Goal: Task Accomplishment & Management: Manage account settings

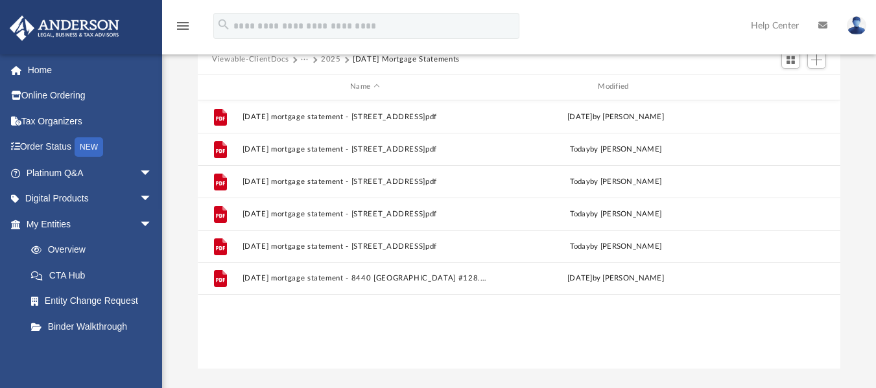
scroll to position [285, 633]
click at [329, 55] on button "2025" at bounding box center [331, 60] width 20 height 12
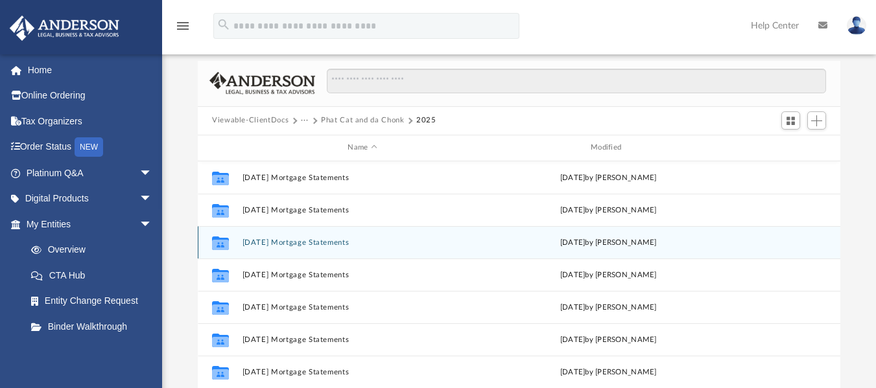
scroll to position [60, 0]
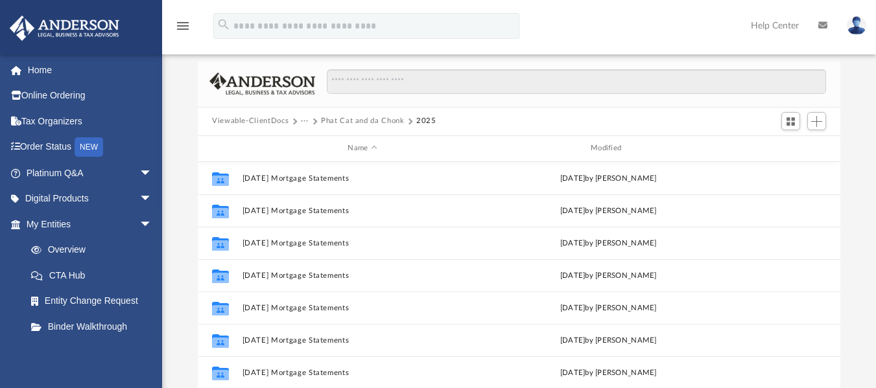
click at [369, 119] on button "Phat Cat and da Chonk" at bounding box center [363, 121] width 84 height 12
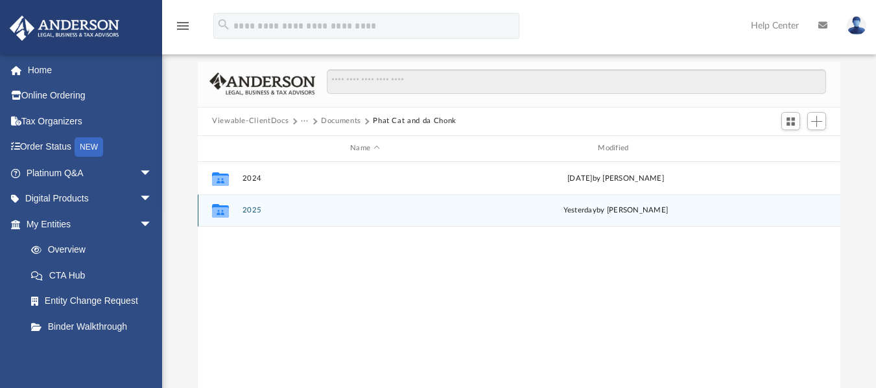
click at [252, 212] on button "2025" at bounding box center [364, 210] width 245 height 8
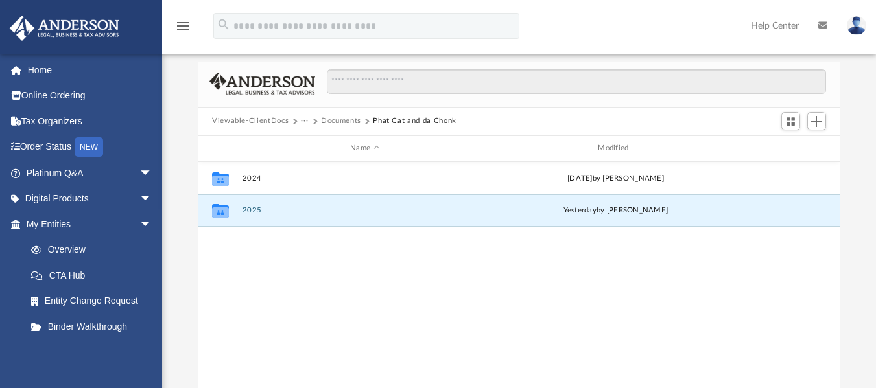
click at [252, 212] on button "2025" at bounding box center [364, 210] width 245 height 8
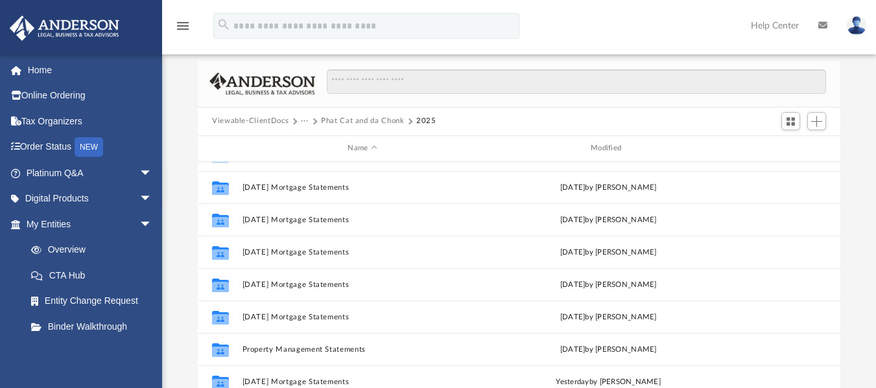
scroll to position [189, 0]
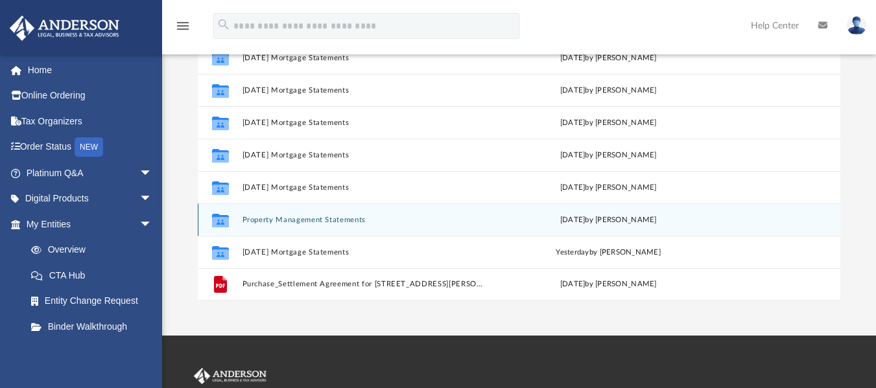
click at [321, 218] on button "Property Management Statements" at bounding box center [362, 219] width 240 height 8
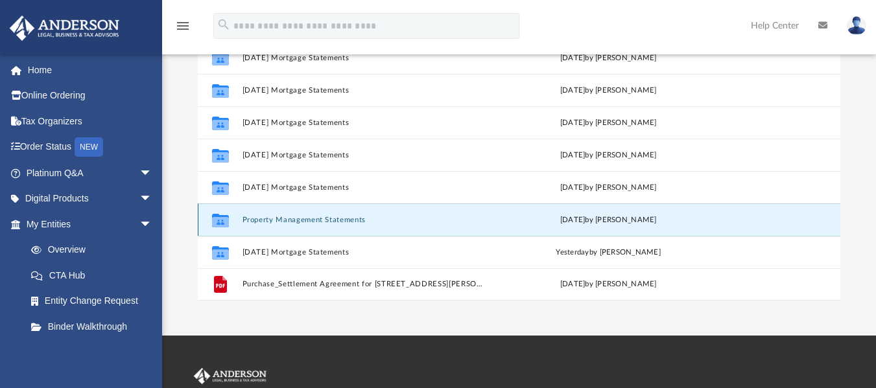
click at [321, 218] on button "Property Management Statements" at bounding box center [362, 219] width 240 height 8
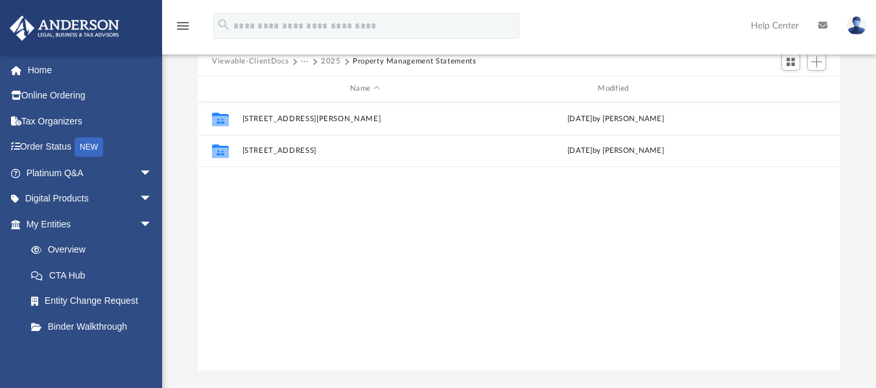
scroll to position [119, 0]
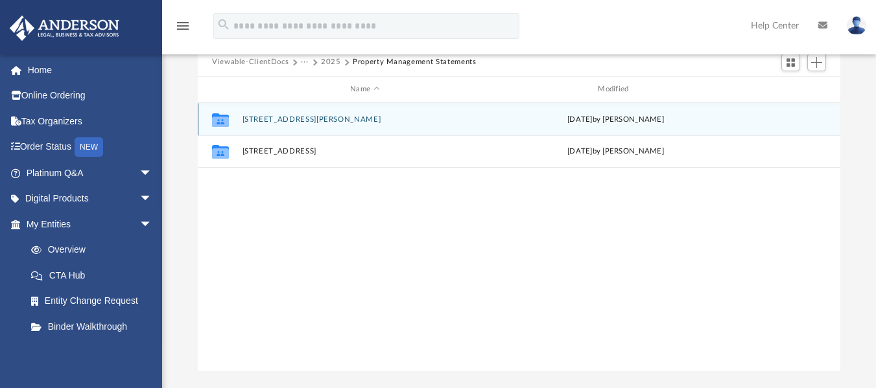
click at [302, 121] on button "[STREET_ADDRESS][PERSON_NAME]" at bounding box center [364, 119] width 245 height 8
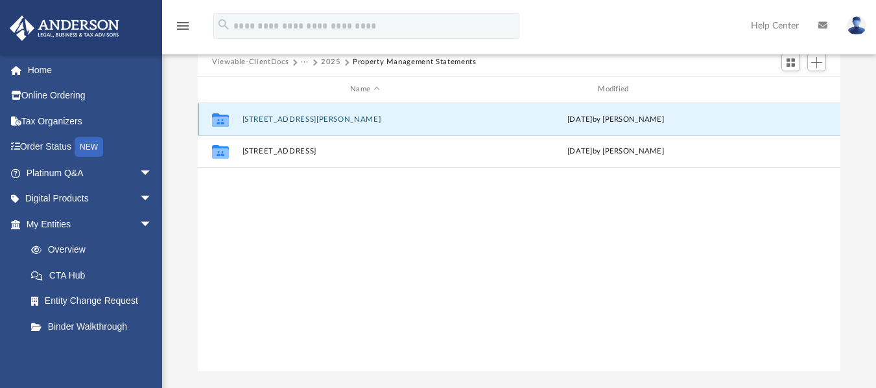
click at [302, 121] on button "[STREET_ADDRESS][PERSON_NAME]" at bounding box center [364, 119] width 245 height 8
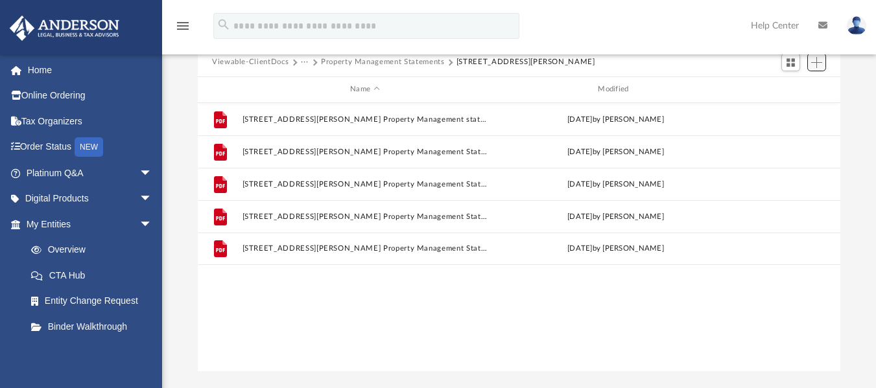
click at [815, 69] on button "Add" at bounding box center [816, 62] width 19 height 18
click at [792, 89] on li "Upload" at bounding box center [797, 89] width 41 height 14
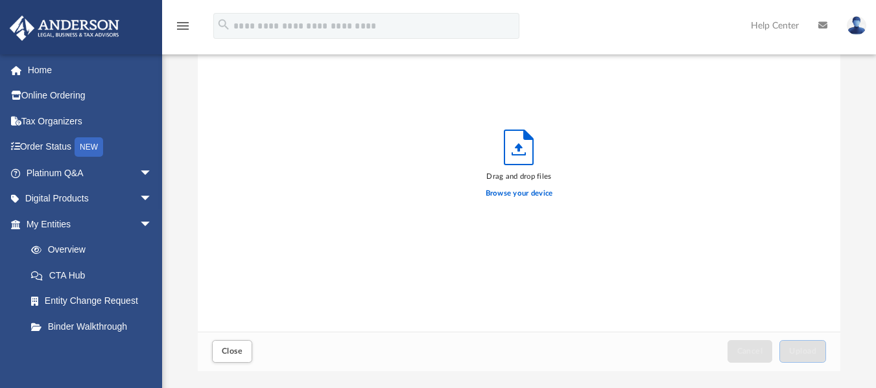
scroll to position [319, 633]
click at [506, 196] on label "Browse your device" at bounding box center [519, 194] width 67 height 12
click at [0, 0] on input "Browse your device" at bounding box center [0, 0] width 0 height 0
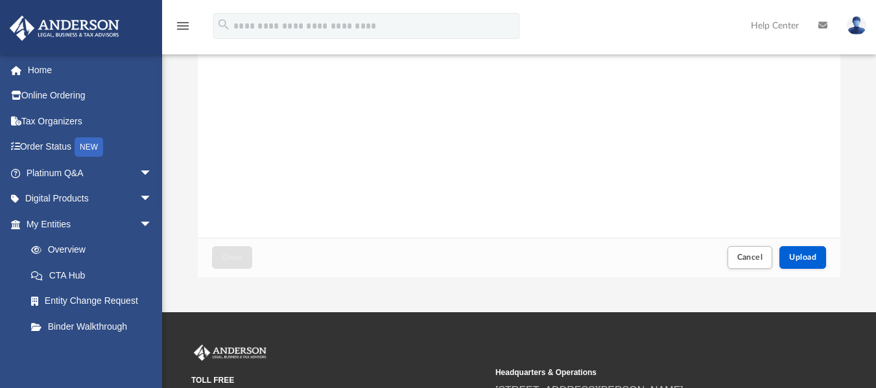
scroll to position [213, 0]
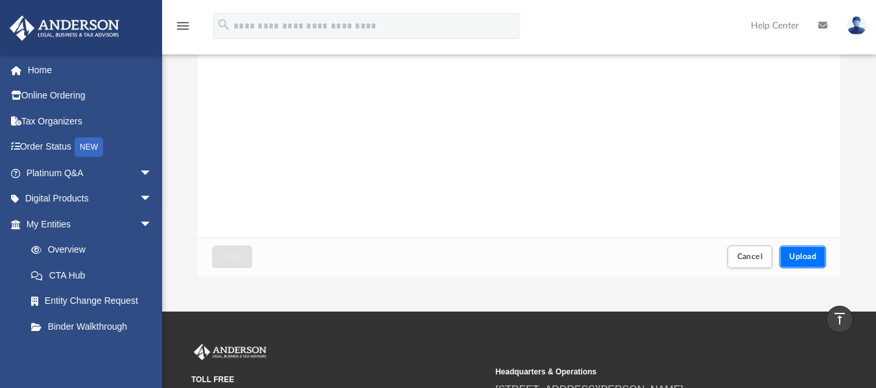
click at [797, 258] on span "Upload" at bounding box center [802, 257] width 27 height 8
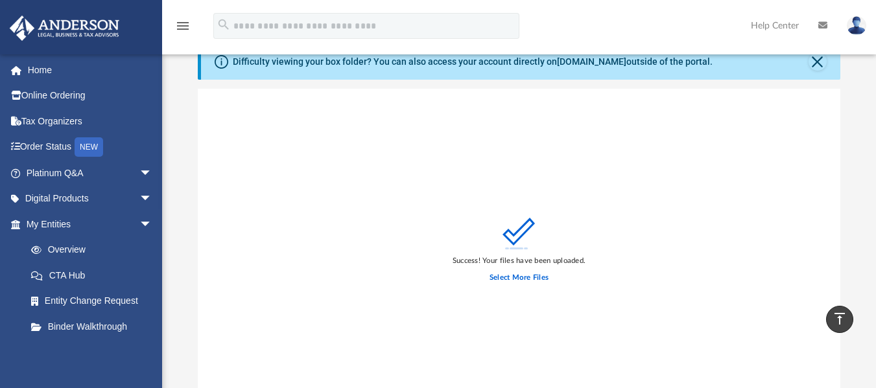
scroll to position [0, 0]
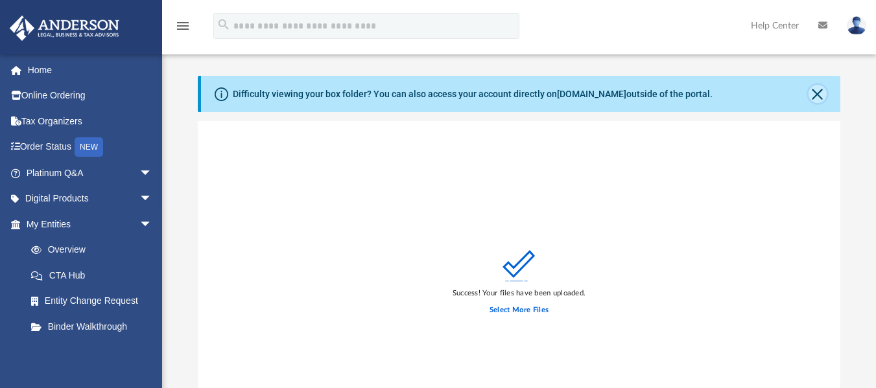
click at [815, 95] on button "Close" at bounding box center [817, 94] width 18 height 18
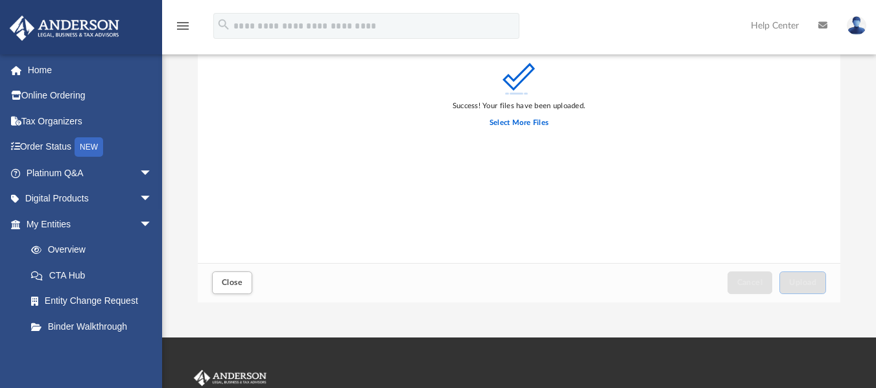
scroll to position [141, 0]
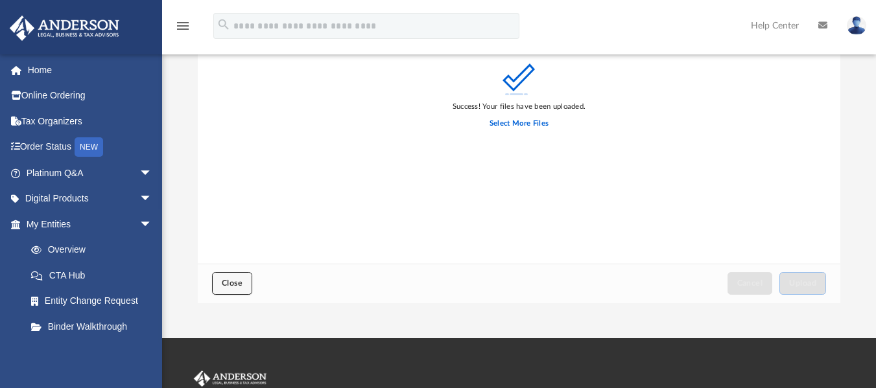
click at [227, 286] on span "Close" at bounding box center [232, 283] width 21 height 8
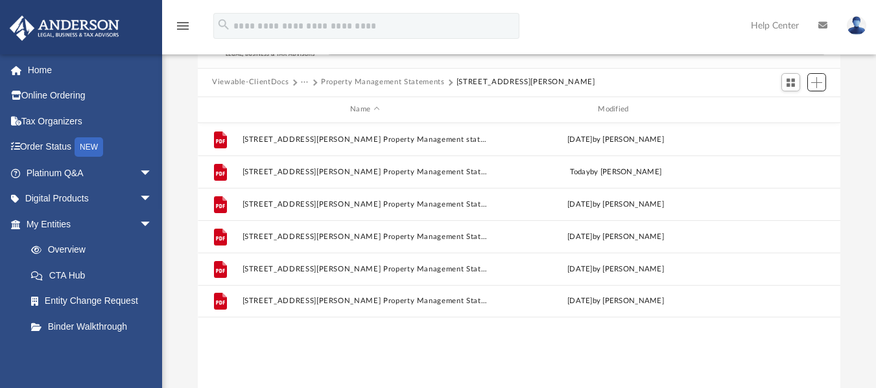
scroll to position [0, 0]
